Goal: Navigation & Orientation: Find specific page/section

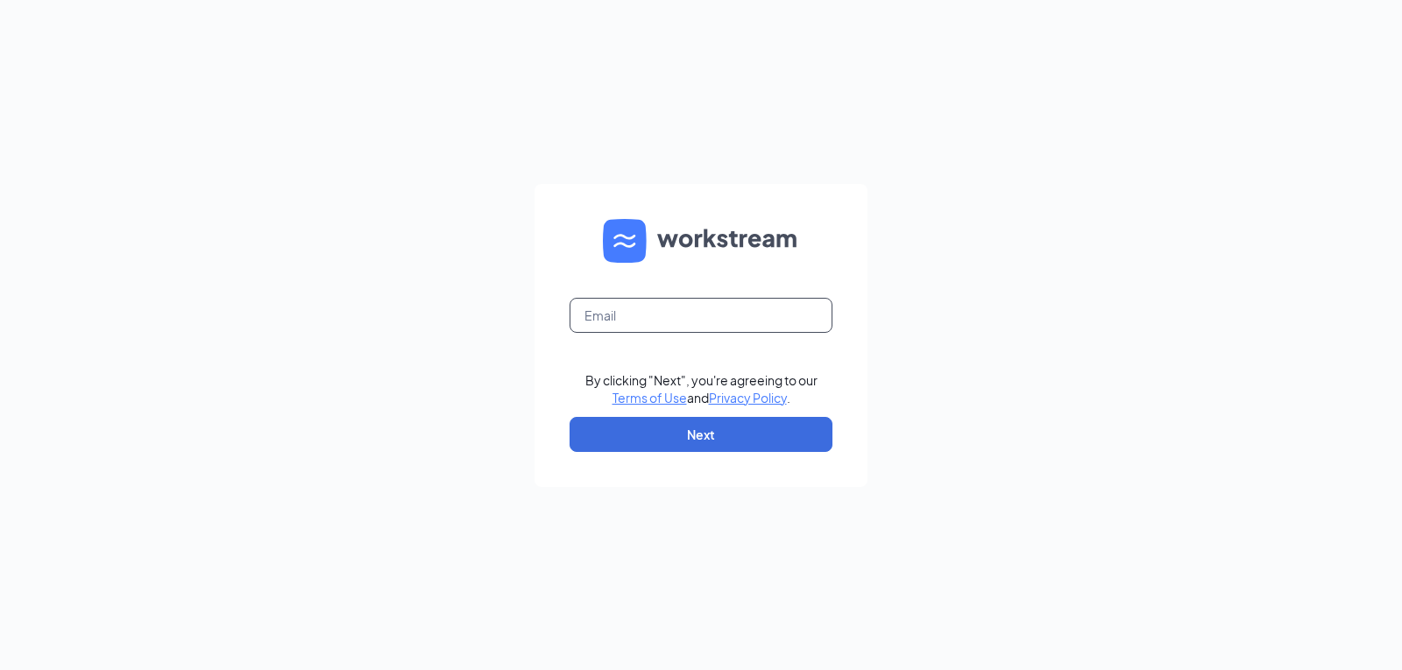
click at [633, 321] on input "text" at bounding box center [701, 315] width 263 height 35
type input "rachel.hebert@kaleocsc.com"
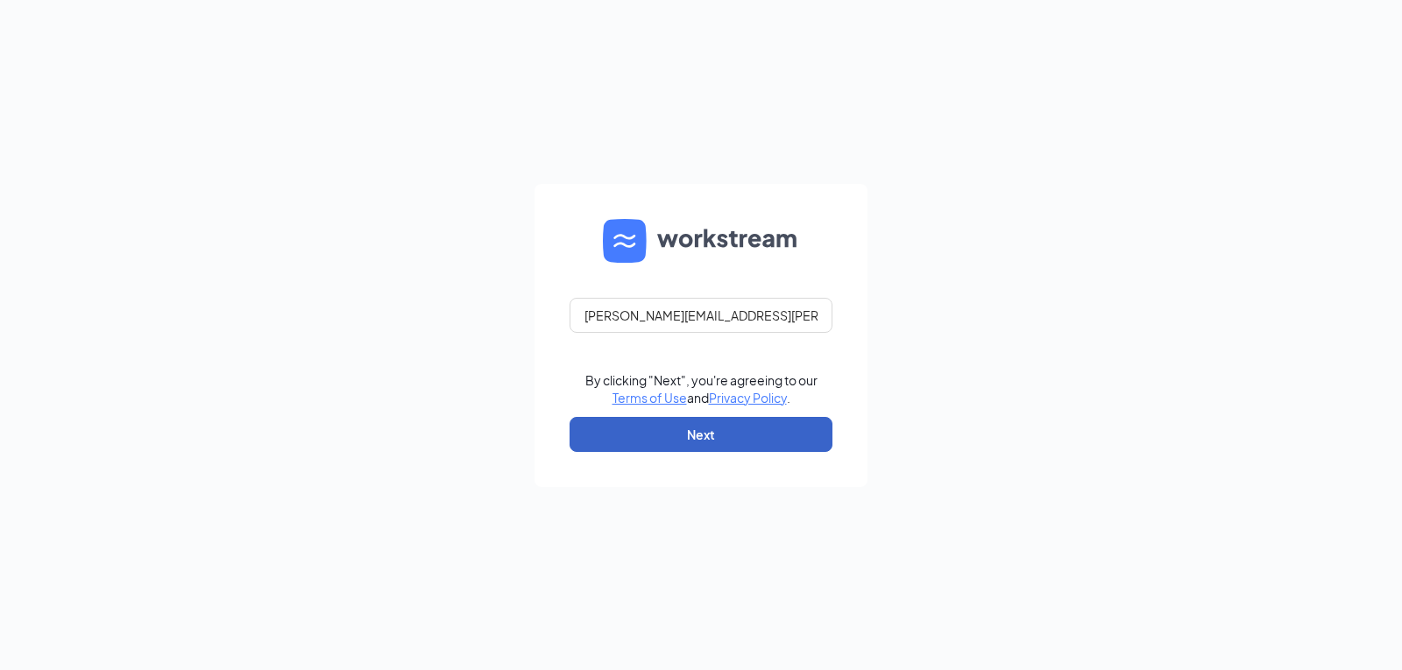
click at [658, 443] on button "Next" at bounding box center [701, 434] width 263 height 35
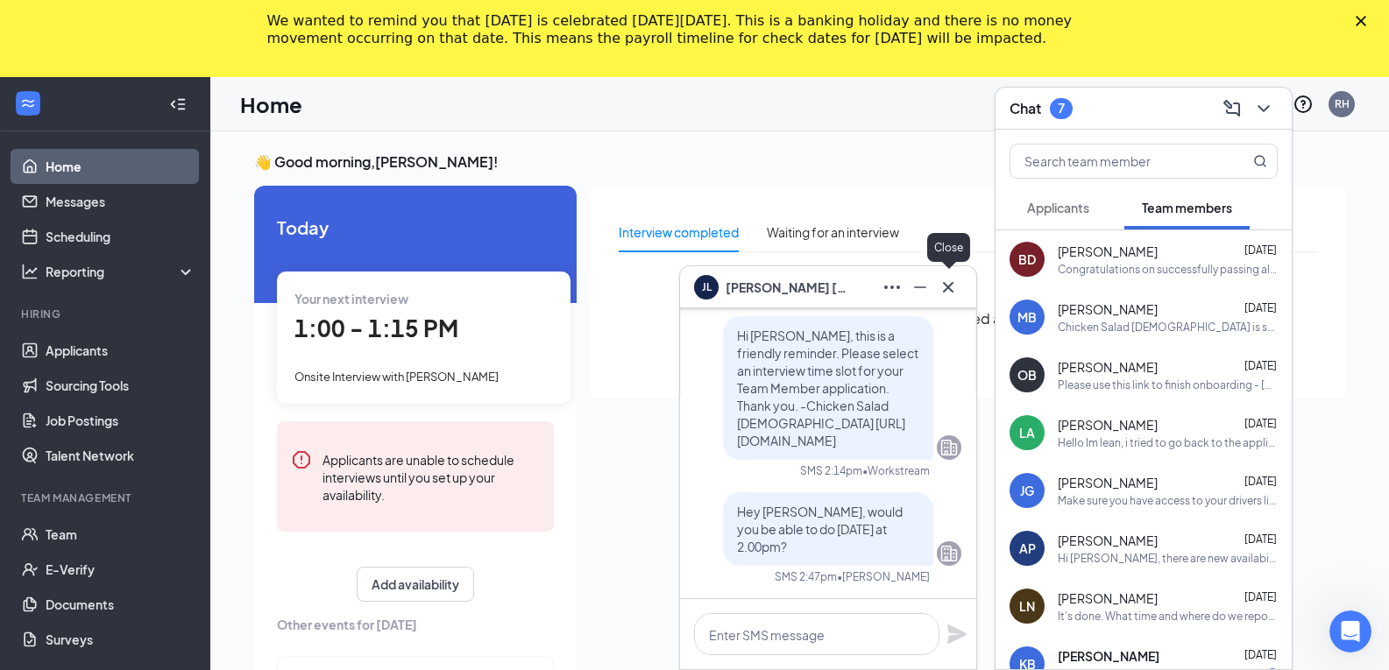
click at [951, 282] on icon "Cross" at bounding box center [948, 287] width 21 height 21
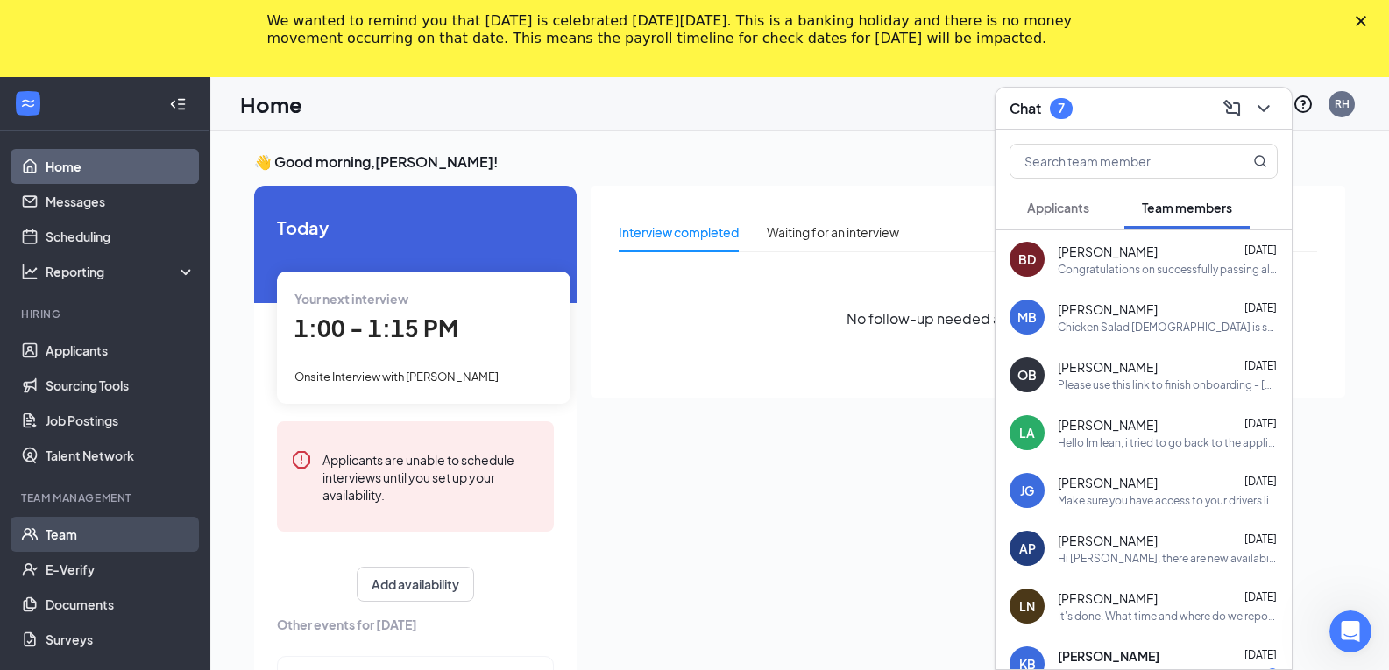
click at [70, 538] on link "Team" at bounding box center [121, 534] width 150 height 35
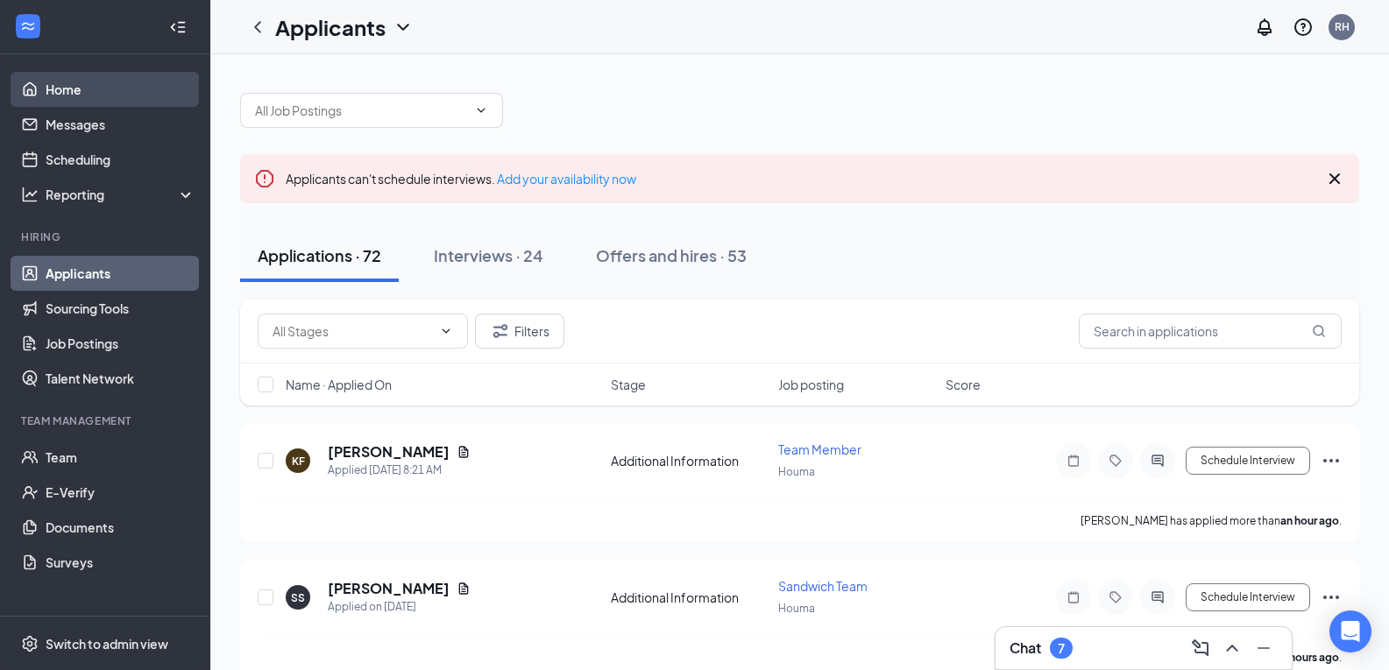
click at [98, 77] on link "Home" at bounding box center [121, 89] width 150 height 35
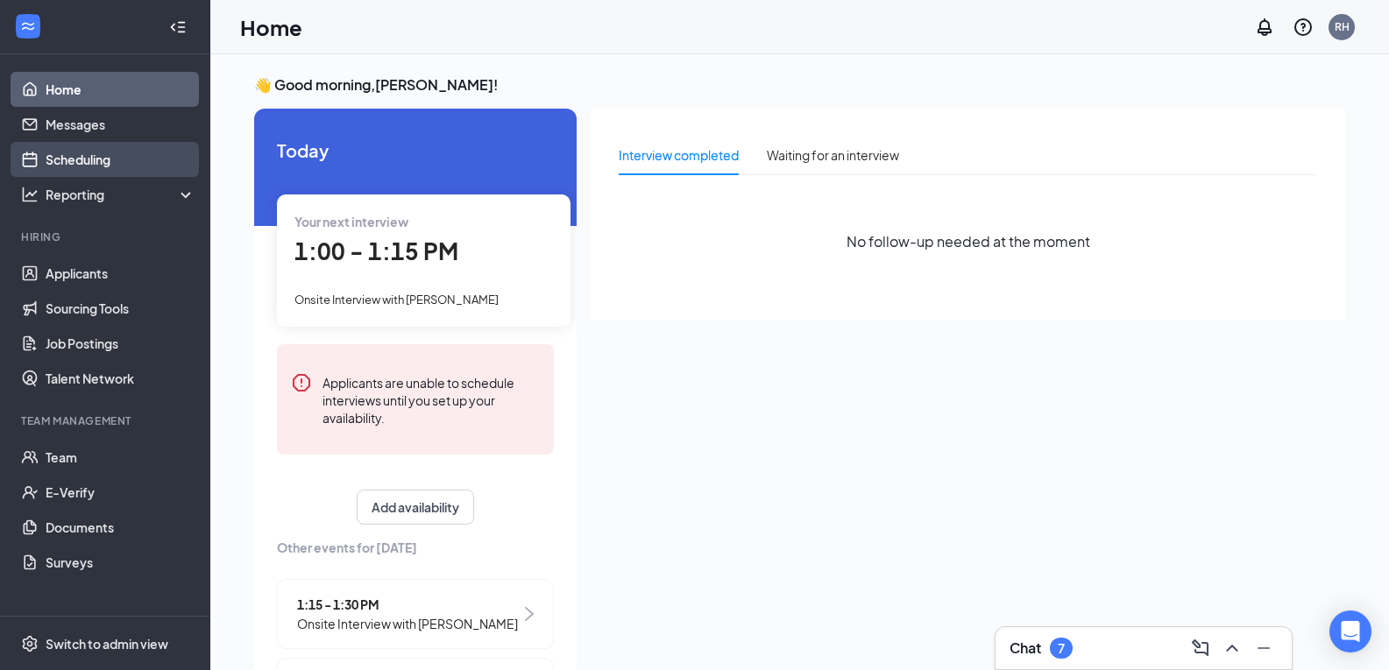
click at [86, 159] on link "Scheduling" at bounding box center [121, 159] width 150 height 35
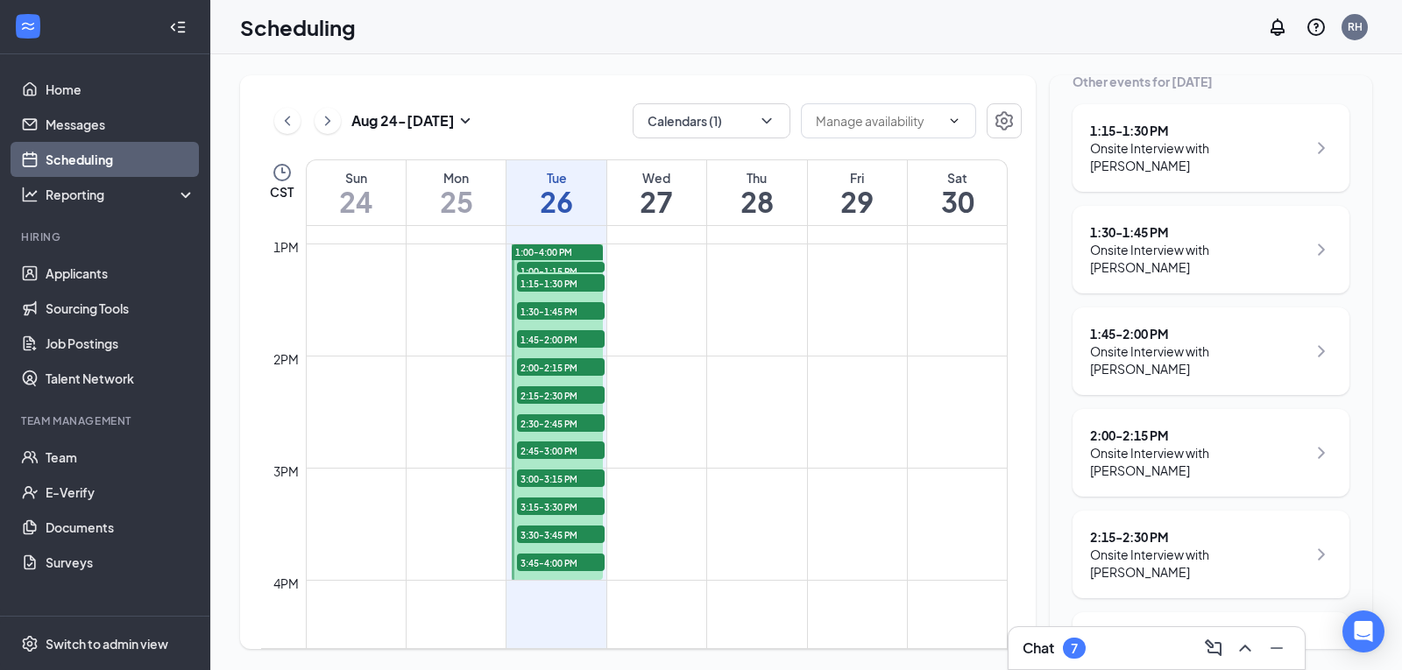
scroll to position [1405, 0]
